Goal: Information Seeking & Learning: Learn about a topic

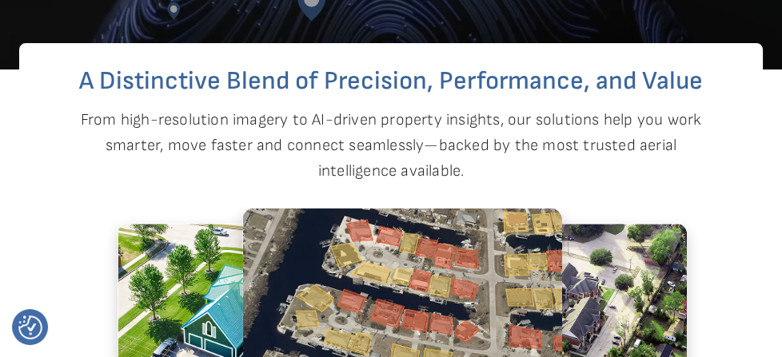
scroll to position [336, 0]
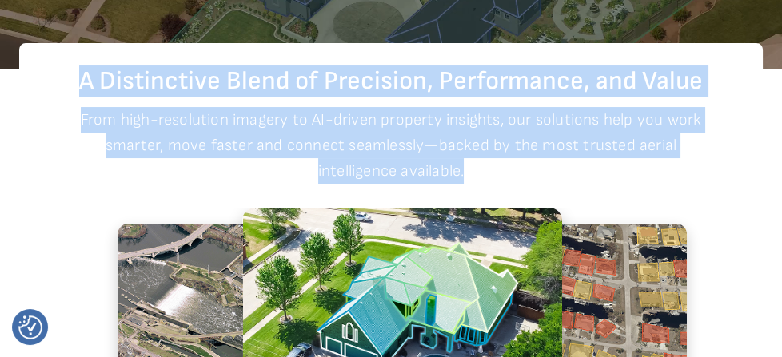
drag, startPoint x: 77, startPoint y: 74, endPoint x: 474, endPoint y: 163, distance: 407.4
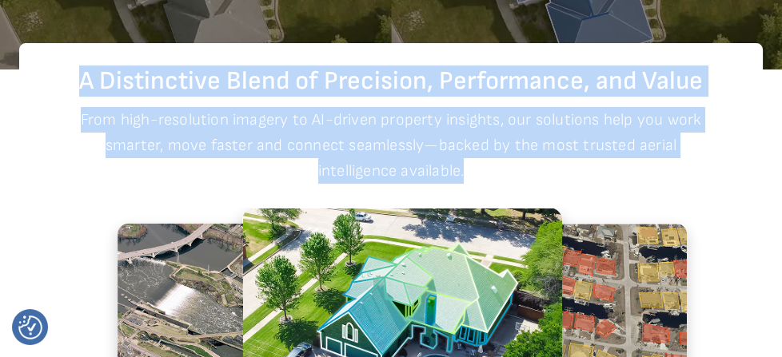
click at [474, 163] on div "A Distinctive Blend of Precision, Performance, and Value From high-resolution i…" at bounding box center [391, 317] width 744 height 549
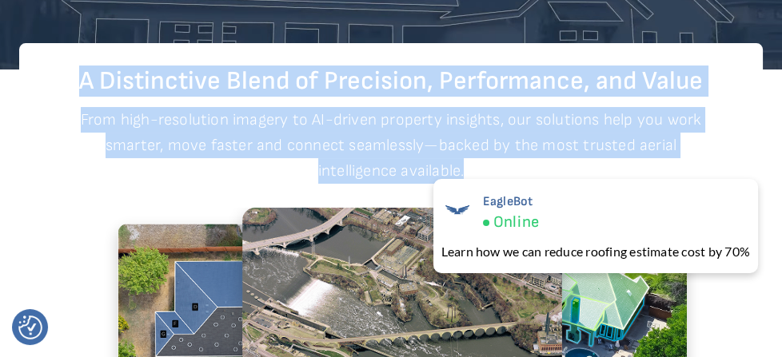
copy div "A Distinctive Blend of Precision, Performance, and Value From high-resolution i…"
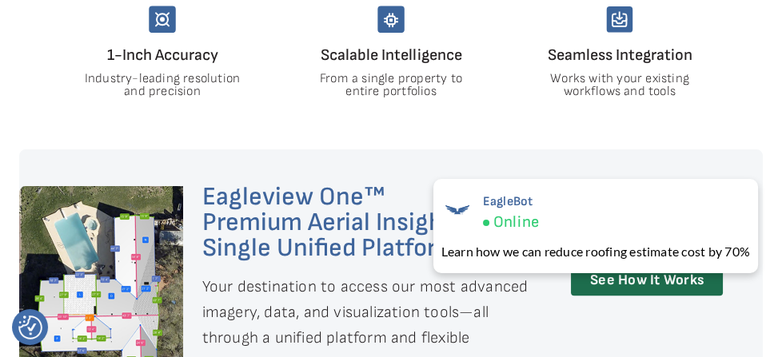
scroll to position [804, 0]
drag, startPoint x: 206, startPoint y: 101, endPoint x: 105, endPoint y: 62, distance: 107.8
drag, startPoint x: 105, startPoint y: 62, endPoint x: 54, endPoint y: 112, distance: 70.7
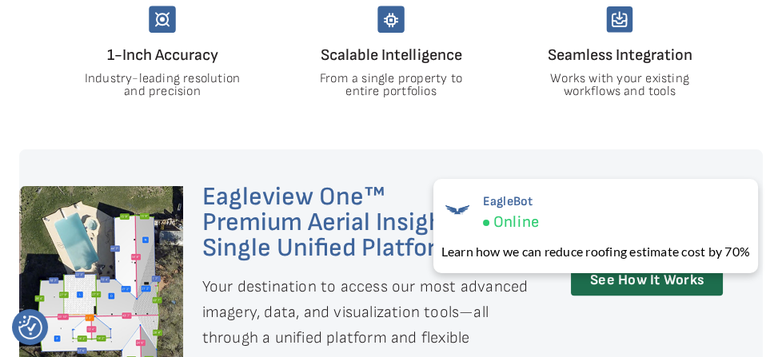
drag, startPoint x: 135, startPoint y: 48, endPoint x: 237, endPoint y: 110, distance: 118.8
copy div "Inch Accuracy Industry-leading resolution and precision"
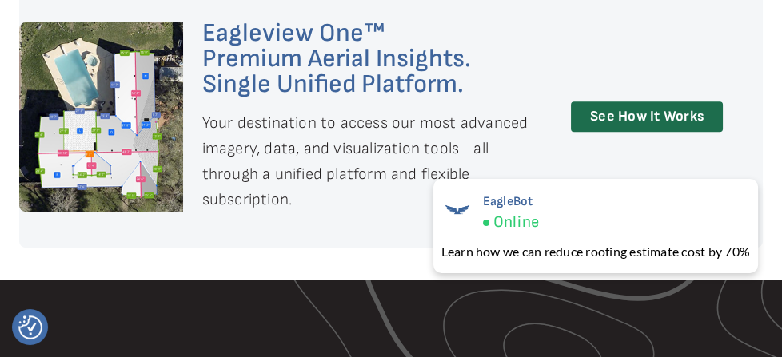
scroll to position [968, 0]
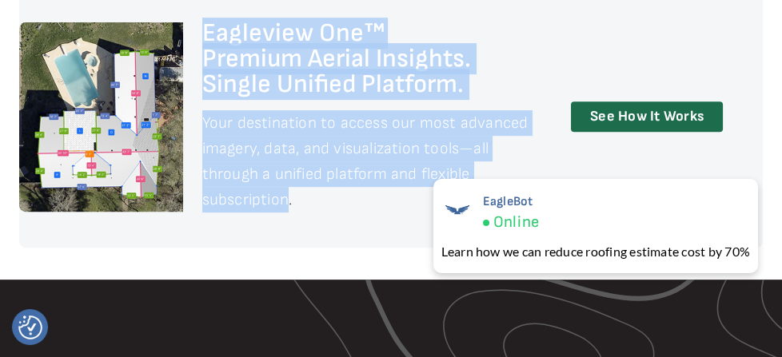
drag, startPoint x: 279, startPoint y: 172, endPoint x: 201, endPoint y: 28, distance: 163.9
click at [201, 28] on div "Eagleview One™ Premium Aerial Insights. Single Unified Platform. Your destinati…" at bounding box center [377, 117] width 389 height 262
copy div "Eagleview One™ Premium Aerial Insights. Single Unified Platform. Your destinati…"
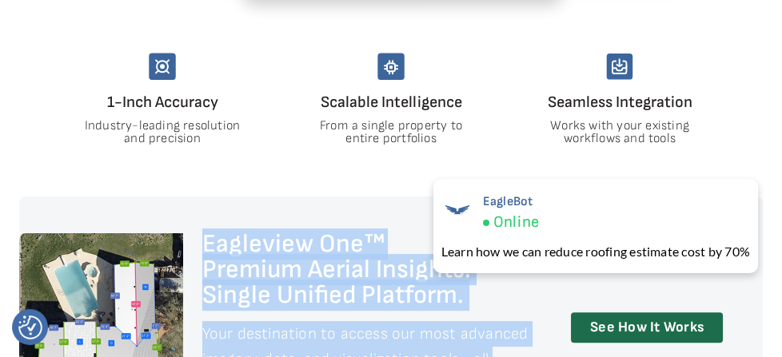
scroll to position [758, 0]
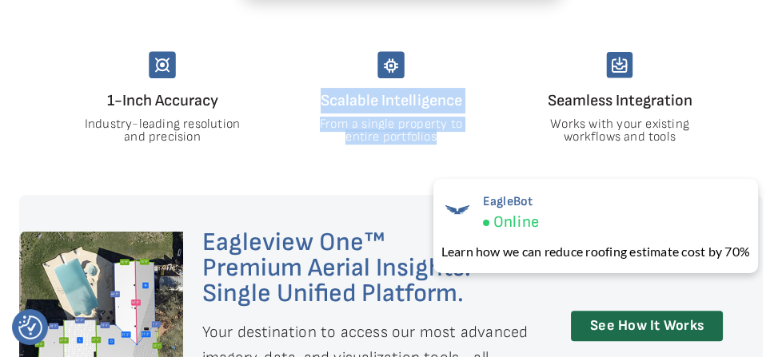
drag, startPoint x: 435, startPoint y: 138, endPoint x: 315, endPoint y: 98, distance: 126.4
click at [315, 98] on div "Scalable Intelligence From a single property to entire portfolios" at bounding box center [390, 97] width 203 height 93
copy div "Scalable Intelligence From a single property to entire portfolios"
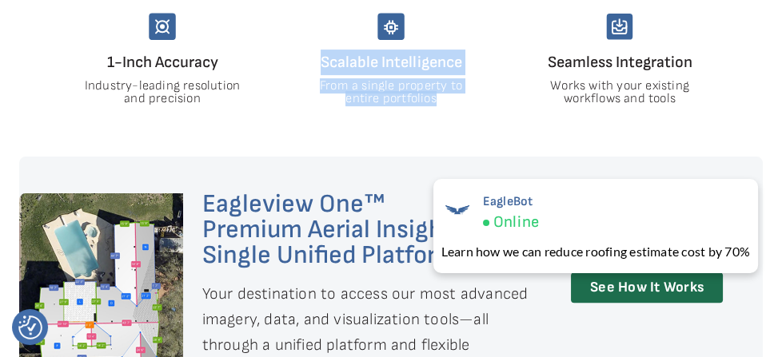
scroll to position [797, 0]
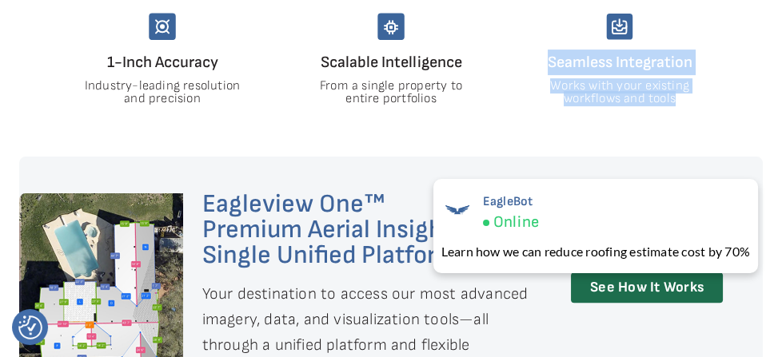
drag, startPoint x: 686, startPoint y: 106, endPoint x: 537, endPoint y: 65, distance: 154.2
copy div "Seamless Integration Works with your existing workflows and tools"
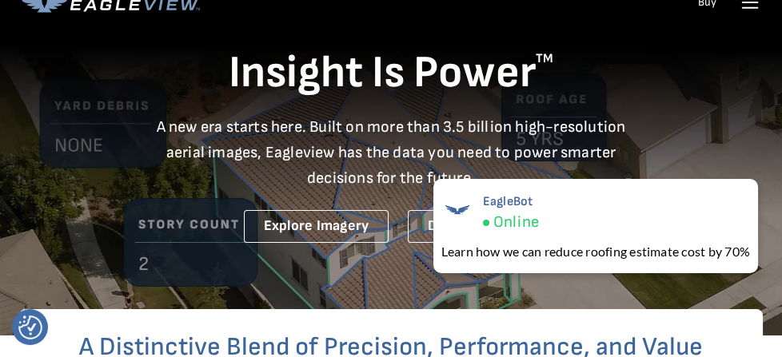
scroll to position [69, 0]
